Goal: Use online tool/utility: Use online tool/utility

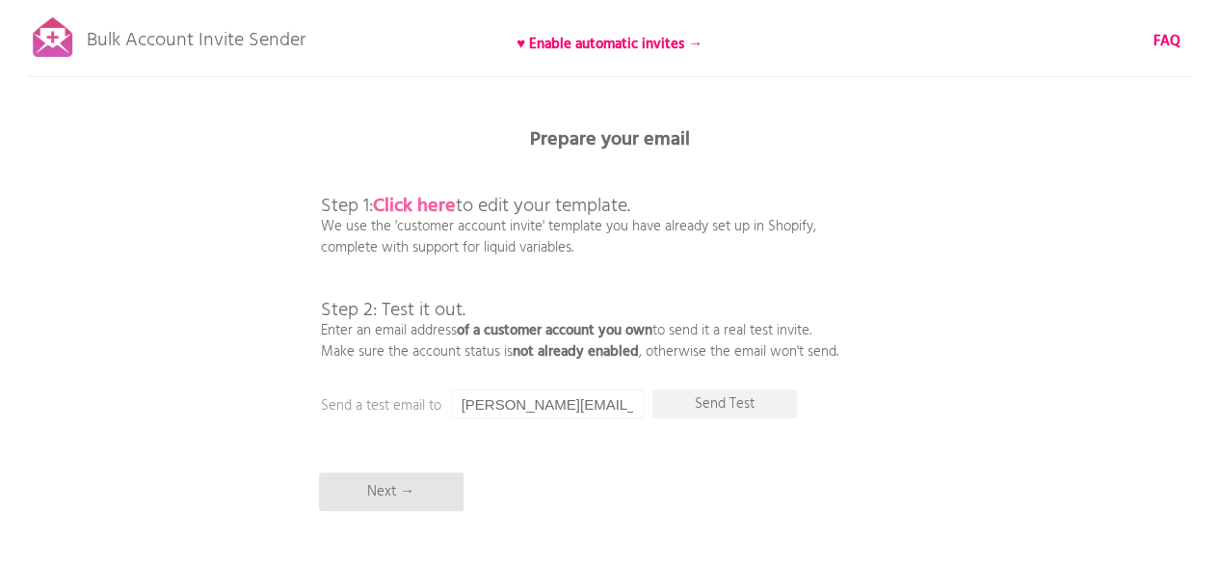
click at [432, 200] on b "Click here" at bounding box center [414, 206] width 83 height 31
click at [617, 399] on input "[PERSON_NAME][EMAIL_ADDRESS][PERSON_NAME][DOMAIN_NAME]" at bounding box center [547, 403] width 193 height 29
click at [634, 405] on input "[PERSON_NAME][EMAIL_ADDRESS][PERSON_NAME][DOMAIN_NAME]" at bounding box center [547, 403] width 193 height 29
type input "s"
click at [919, 372] on div "Bulk Account Invite Sender ♥ Enable automatic invites → FAQ Synced all customer…" at bounding box center [609, 337] width 1219 height 675
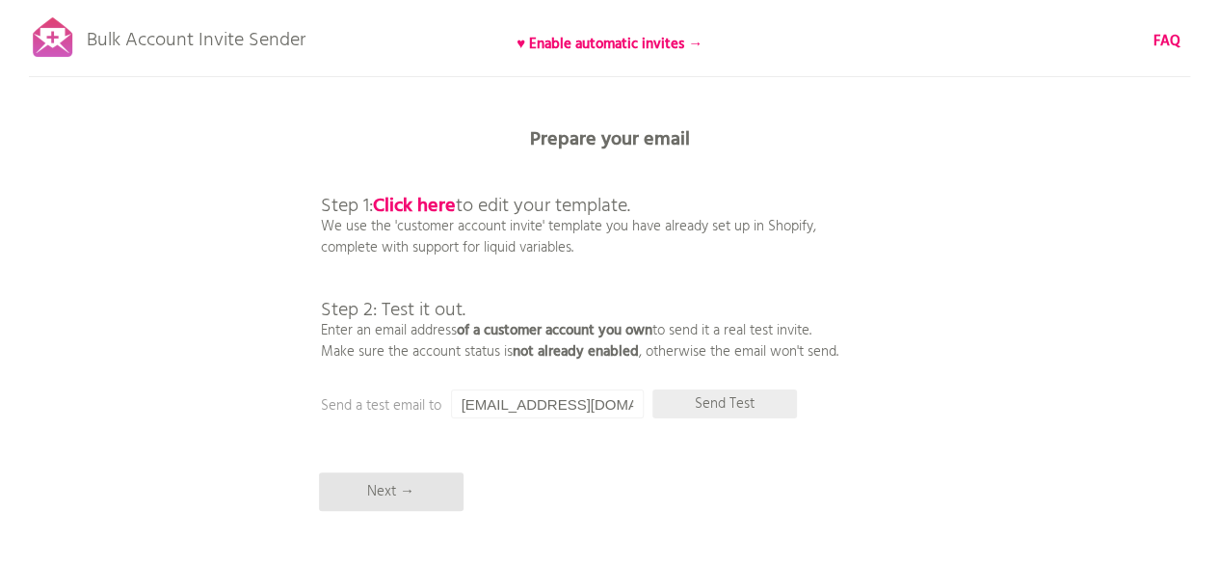
click at [702, 403] on p "Send Test" at bounding box center [725, 403] width 145 height 29
click at [715, 391] on p "Send Test" at bounding box center [725, 403] width 145 height 29
click at [615, 405] on input "[EMAIL_ADDRESS][DOMAIN_NAME]" at bounding box center [547, 403] width 193 height 29
click at [634, 405] on input "[EMAIL_ADDRESS][DOMAIN_NAME]" at bounding box center [547, 403] width 193 height 29
type input "c"
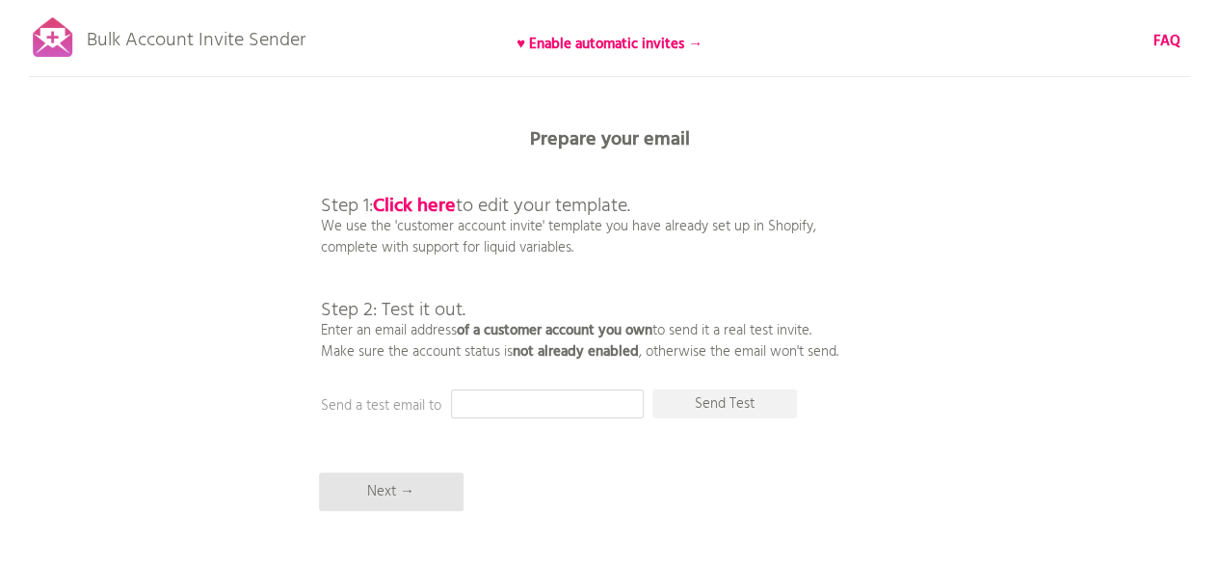
paste input "[EMAIL_ADDRESS][DOMAIN_NAME]"
type input "[EMAIL_ADDRESS][DOMAIN_NAME]"
click at [722, 401] on p "Send Test" at bounding box center [725, 403] width 145 height 29
